Goal: Task Accomplishment & Management: Manage account settings

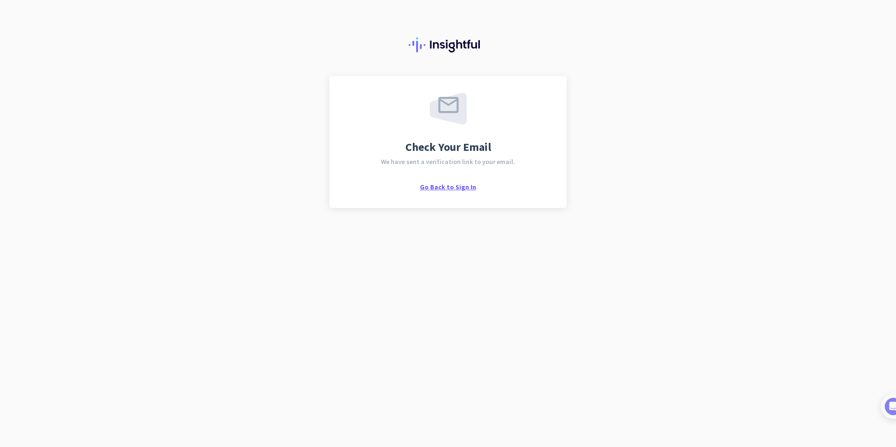
click at [454, 188] on span "Go Back to Sign In" at bounding box center [448, 187] width 56 height 8
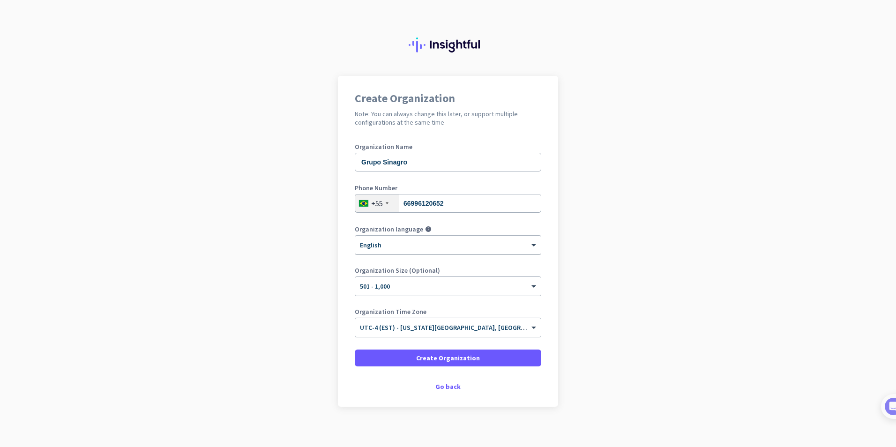
click at [429, 245] on div at bounding box center [448, 242] width 186 height 8
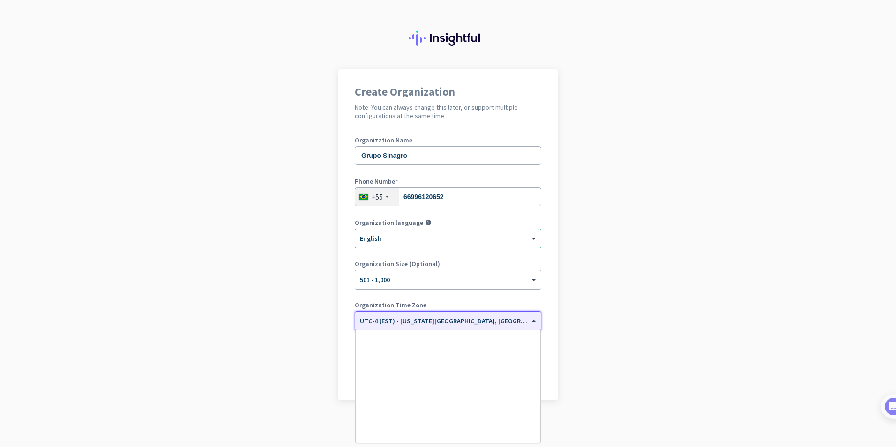
click at [448, 323] on span "UTC-4 (EST) - [US_STATE][GEOGRAPHIC_DATA], [GEOGRAPHIC_DATA], [GEOGRAPHIC_DATA]…" at bounding box center [523, 321] width 326 height 8
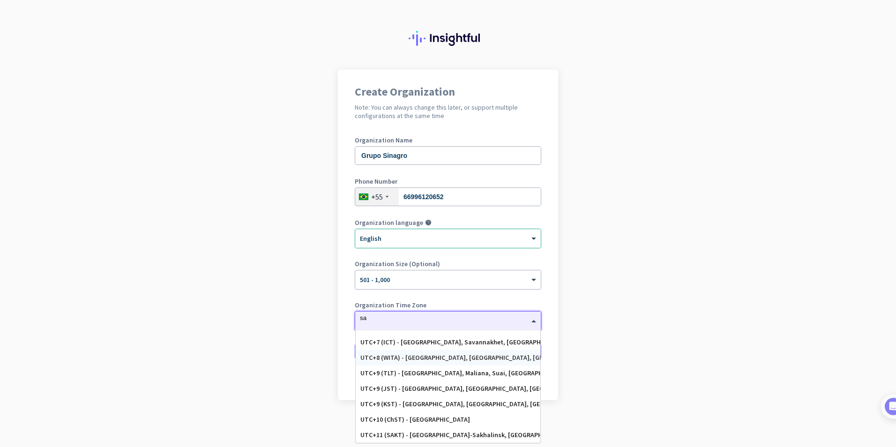
scroll to position [0, 0]
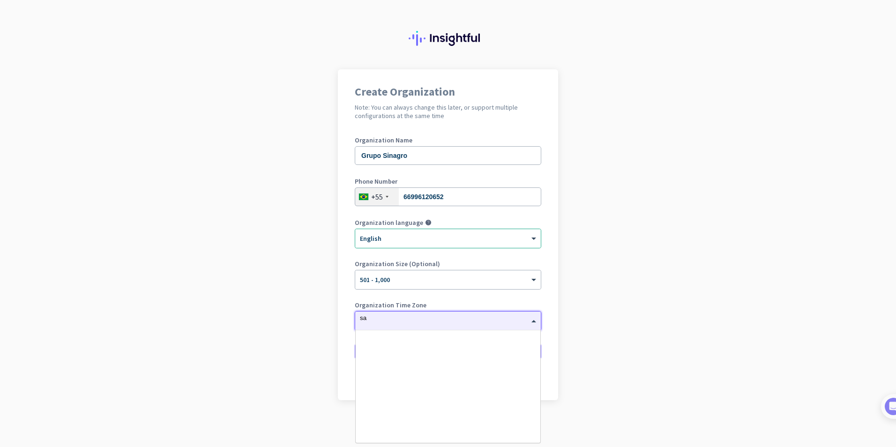
type input "sao"
click at [443, 338] on div "UTC-3 (BRT) - [GEOGRAPHIC_DATA], [GEOGRAPHIC_DATA], [GEOGRAPHIC_DATA], [GEOGRAP…" at bounding box center [447, 338] width 175 height 8
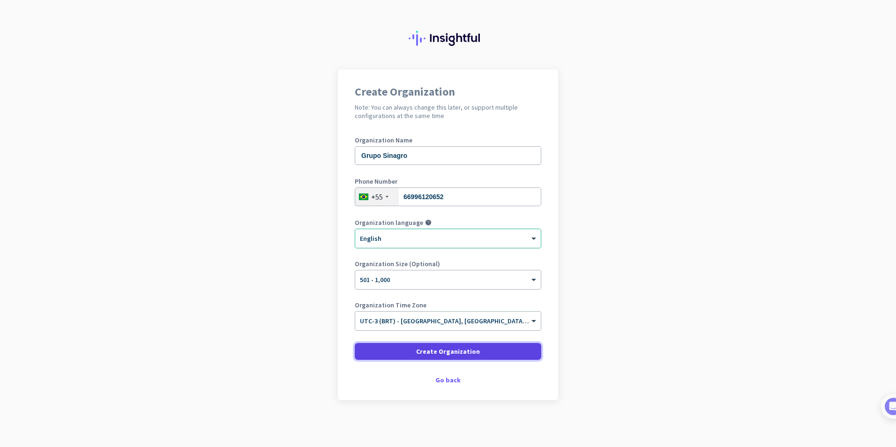
click at [440, 350] on span "Create Organization" at bounding box center [448, 351] width 64 height 9
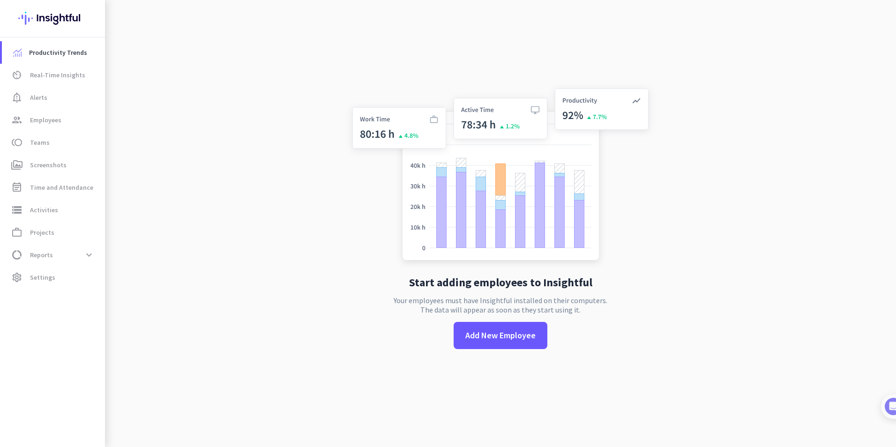
click at [459, 352] on div "Start adding employees to Insightful Your employees must have Insightful instal…" at bounding box center [500, 223] width 310 height 447
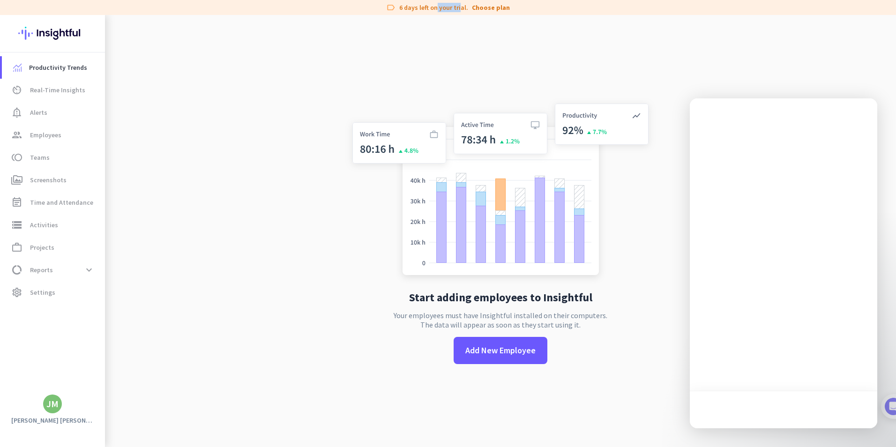
drag, startPoint x: 435, startPoint y: 10, endPoint x: 460, endPoint y: 13, distance: 24.5
click at [460, 13] on div "label 6 days left on your trial. Choose plan" at bounding box center [448, 7] width 896 height 15
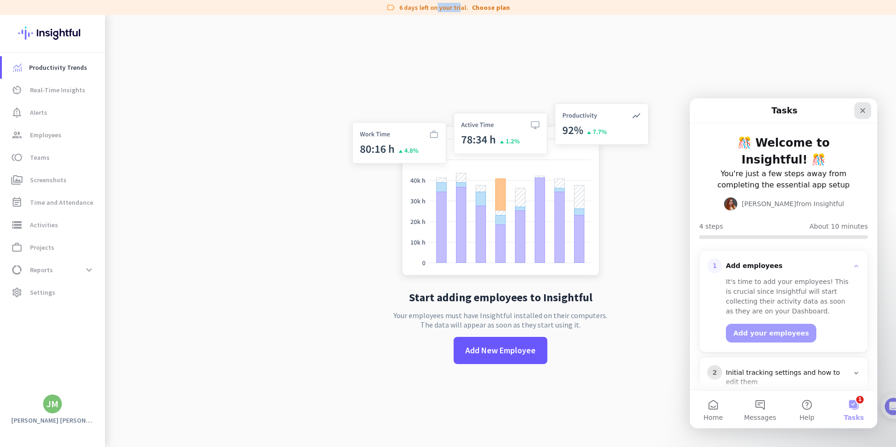
click at [864, 112] on icon "Close" at bounding box center [862, 110] width 5 height 5
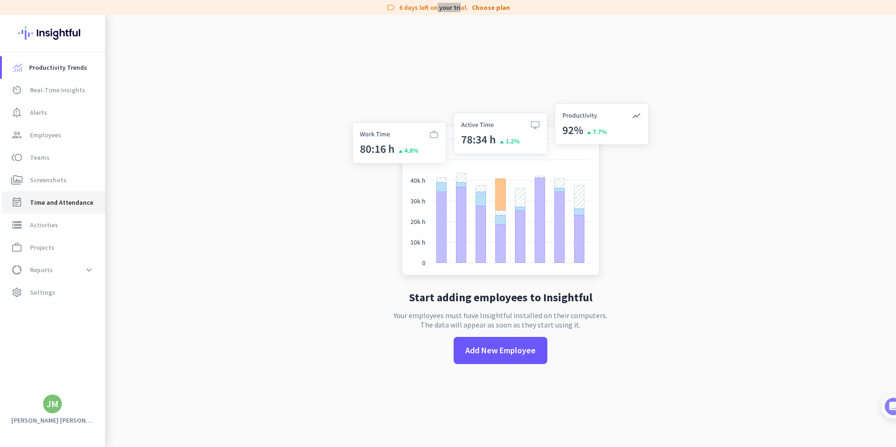
click at [60, 205] on span "Time and Attendance" at bounding box center [61, 202] width 63 height 11
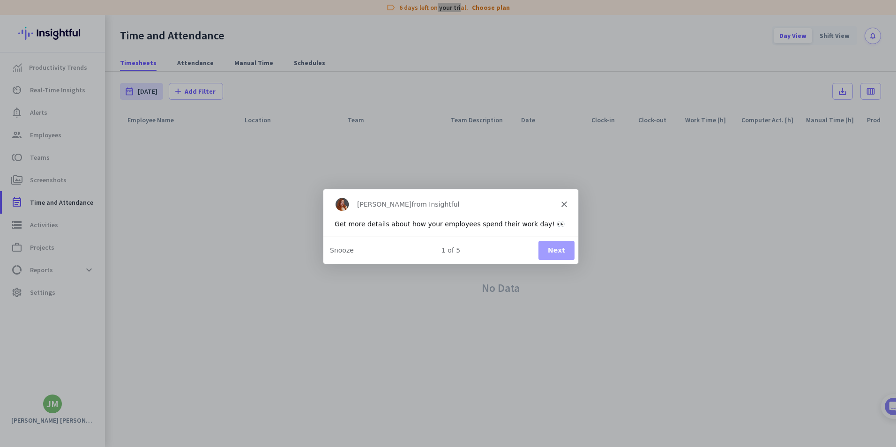
click at [563, 254] on button "Next" at bounding box center [556, 249] width 36 height 19
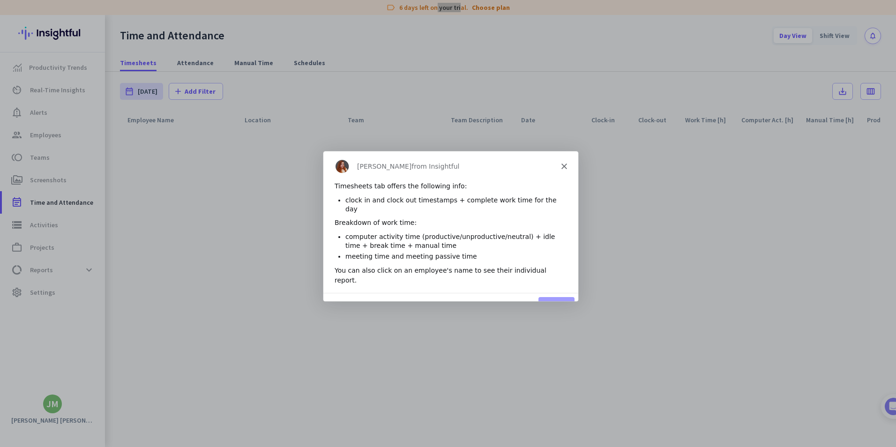
click at [562, 164] on polygon "Close" at bounding box center [564, 166] width 6 height 6
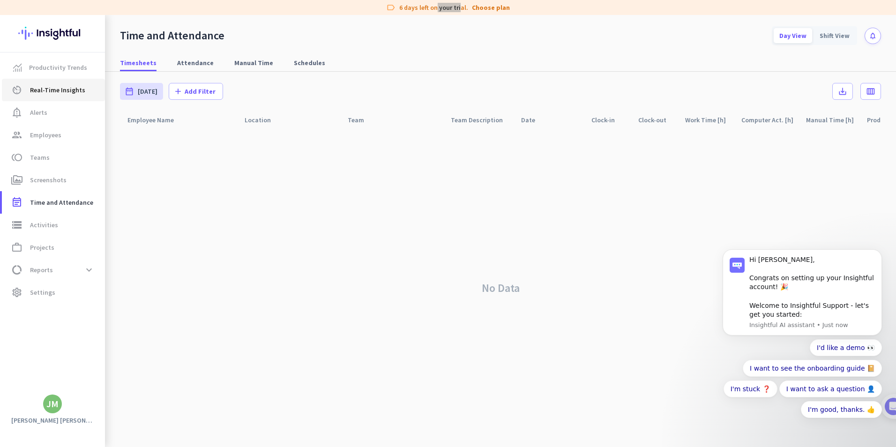
click at [50, 85] on span "Real-Time Insights" at bounding box center [57, 89] width 55 height 11
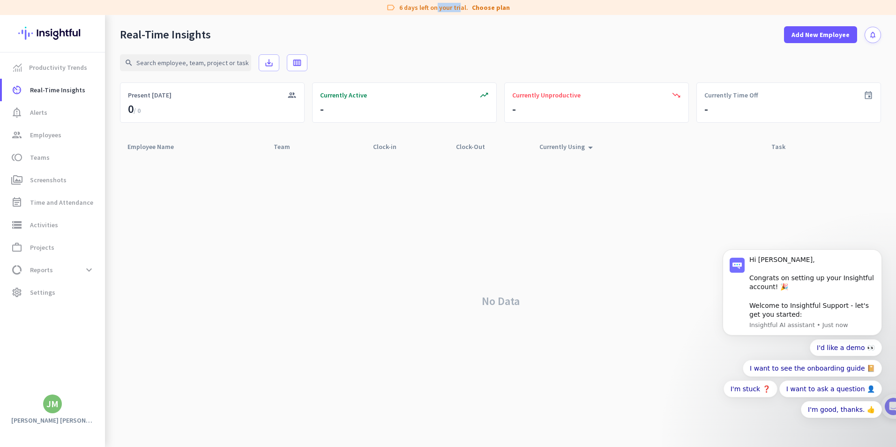
click at [48, 32] on img at bounding box center [52, 33] width 68 height 37
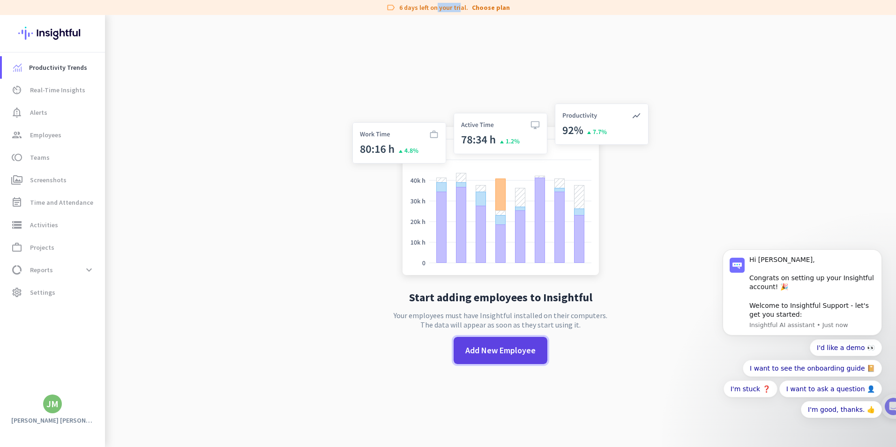
click at [508, 353] on span "Add New Employee" at bounding box center [500, 350] width 70 height 12
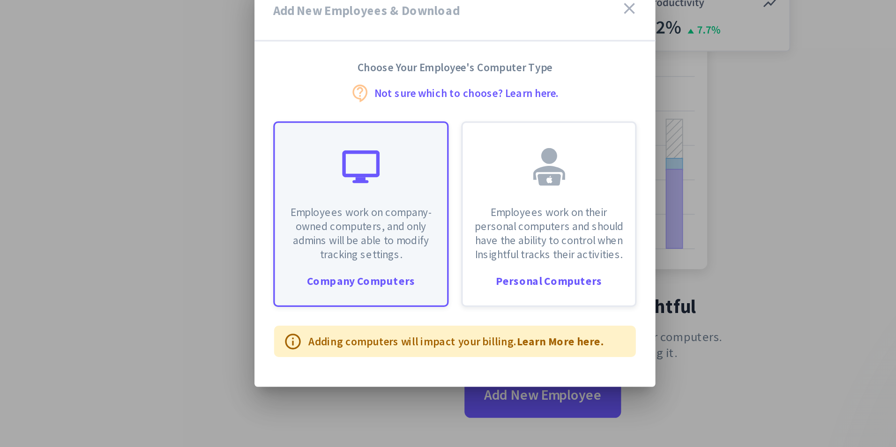
click at [391, 253] on p "Employees work on company-owned computers, and only admins will be able to modi…" at bounding box center [392, 254] width 92 height 34
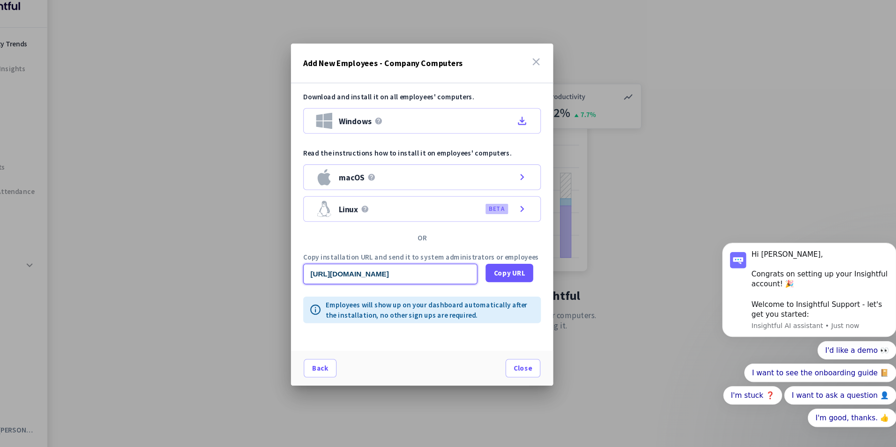
drag, startPoint x: 409, startPoint y: 281, endPoint x: 298, endPoint y: 299, distance: 111.6
click at [298, 299] on div "Add New Employees - Company Computers close Download and install it on all empl…" at bounding box center [448, 223] width 896 height 447
click at [395, 248] on div "Download and install it on all employees' computers. Windows help file_download…" at bounding box center [448, 226] width 240 height 245
